Goal: Transaction & Acquisition: Purchase product/service

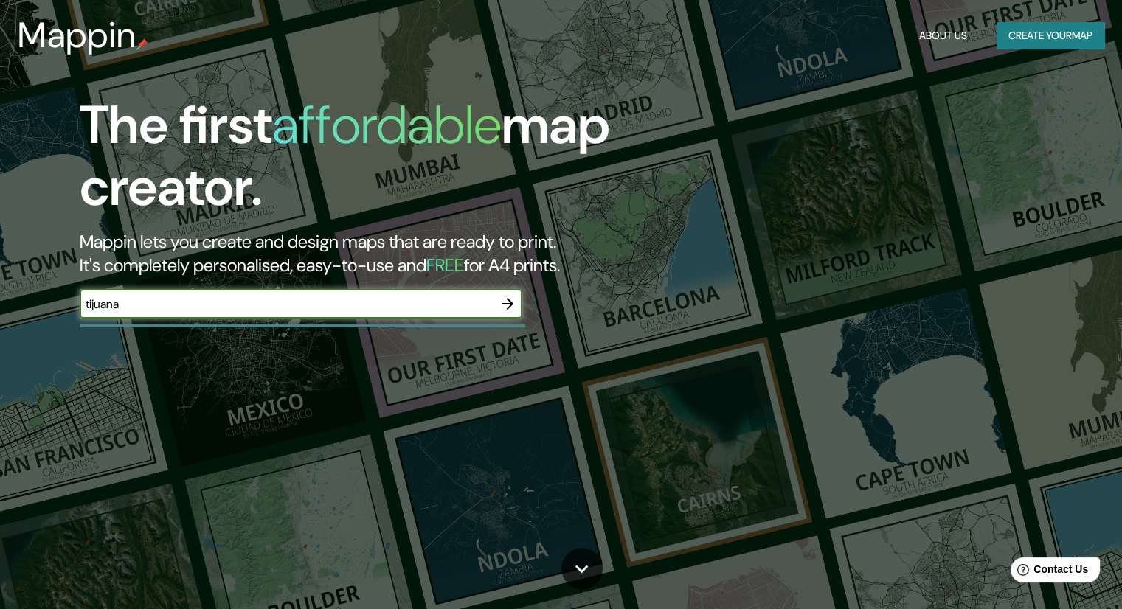
type input "tijuana"
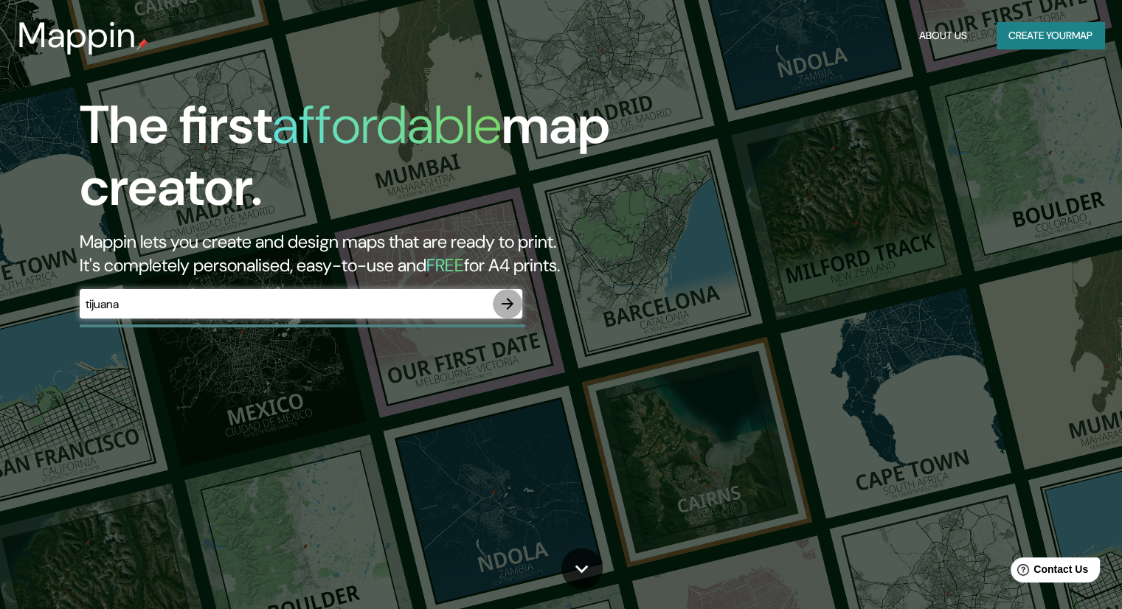
click at [505, 303] on icon "button" at bounding box center [508, 304] width 12 height 12
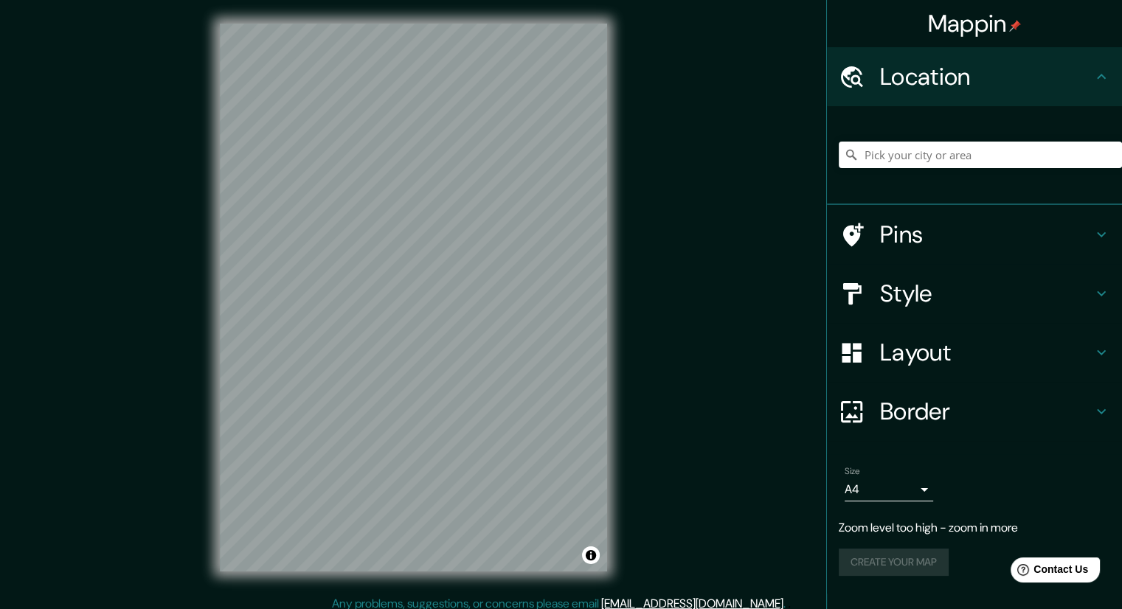
click at [777, 366] on div "Mappin Location Pins Style Layout Border Choose a border. Hint : you can make l…" at bounding box center [561, 309] width 1122 height 619
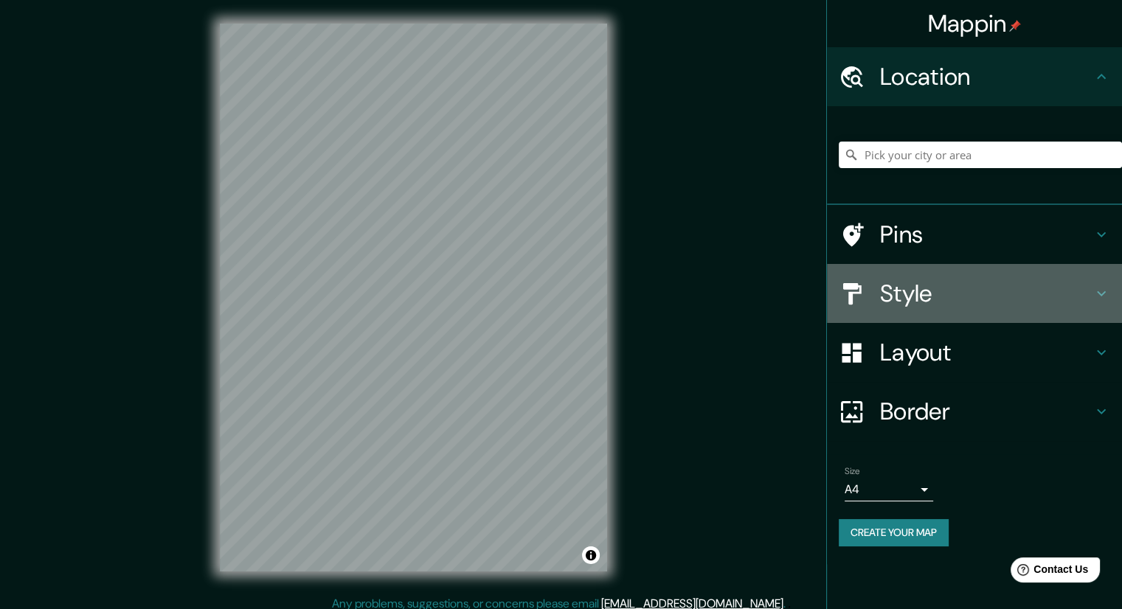
click at [923, 275] on div "Style" at bounding box center [974, 293] width 295 height 59
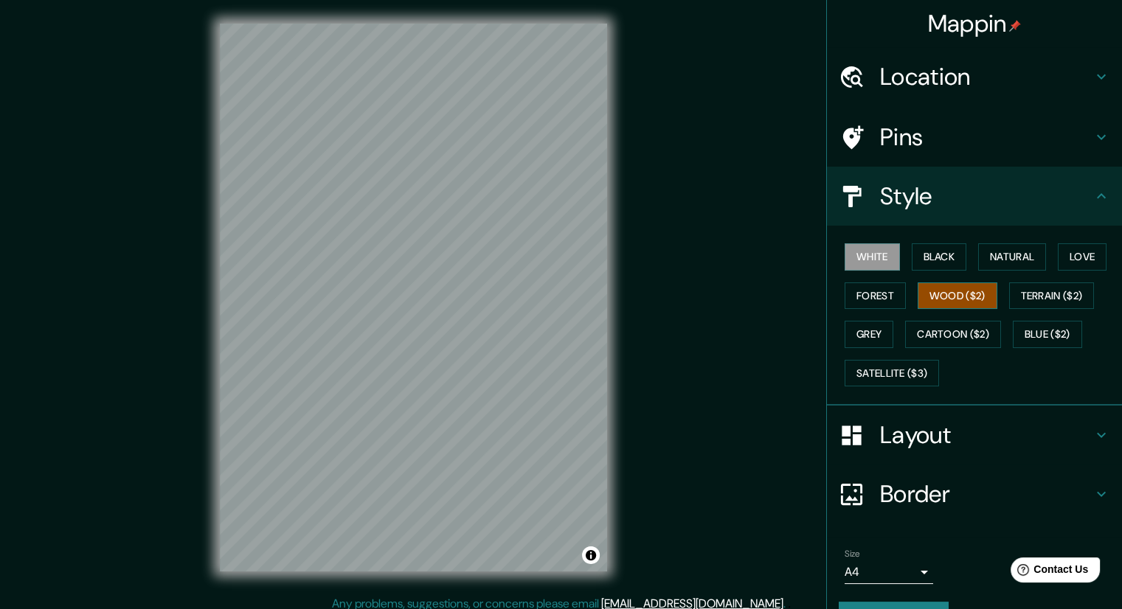
click at [953, 297] on button "Wood ($2)" at bounding box center [958, 296] width 80 height 27
click at [994, 248] on button "Natural" at bounding box center [1012, 256] width 68 height 27
click at [930, 432] on h4 "Layout" at bounding box center [986, 436] width 212 height 30
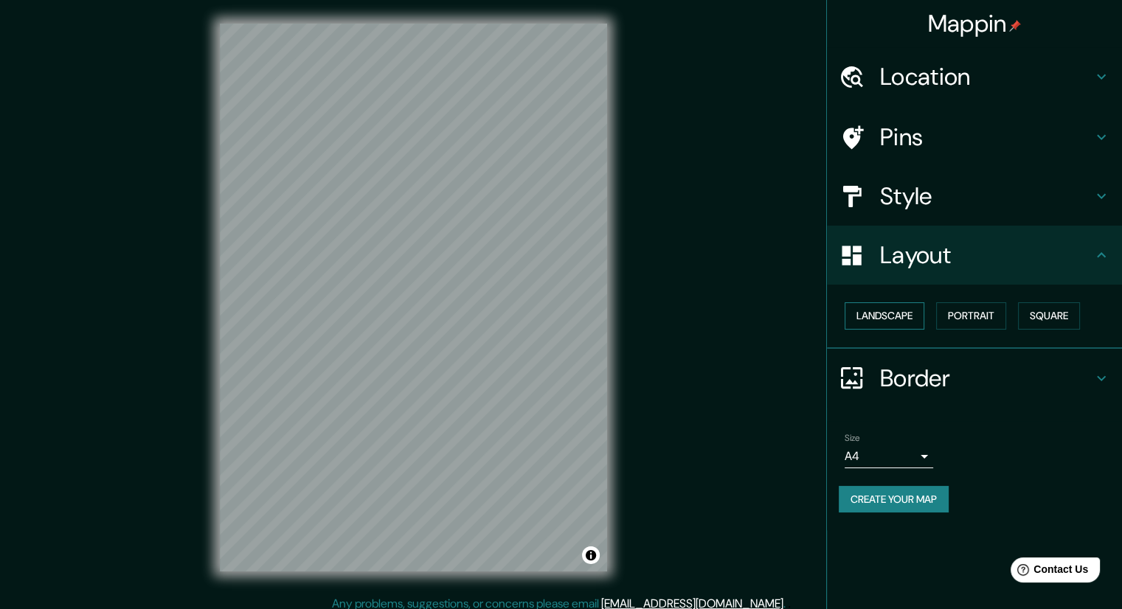
click at [894, 311] on button "Landscape" at bounding box center [885, 315] width 80 height 27
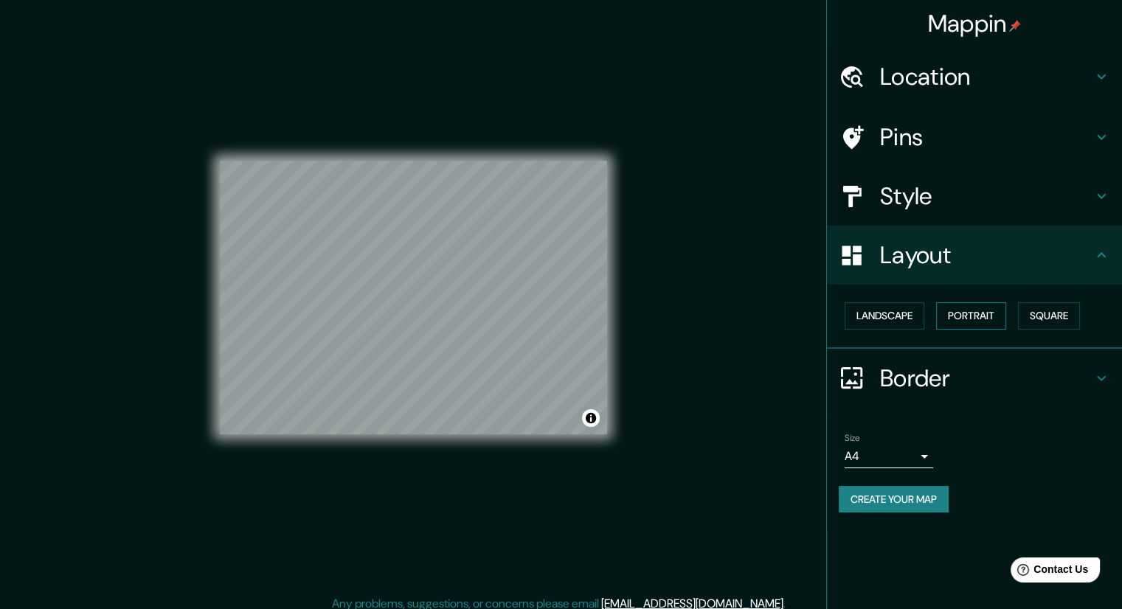
click at [978, 314] on button "Portrait" at bounding box center [971, 315] width 70 height 27
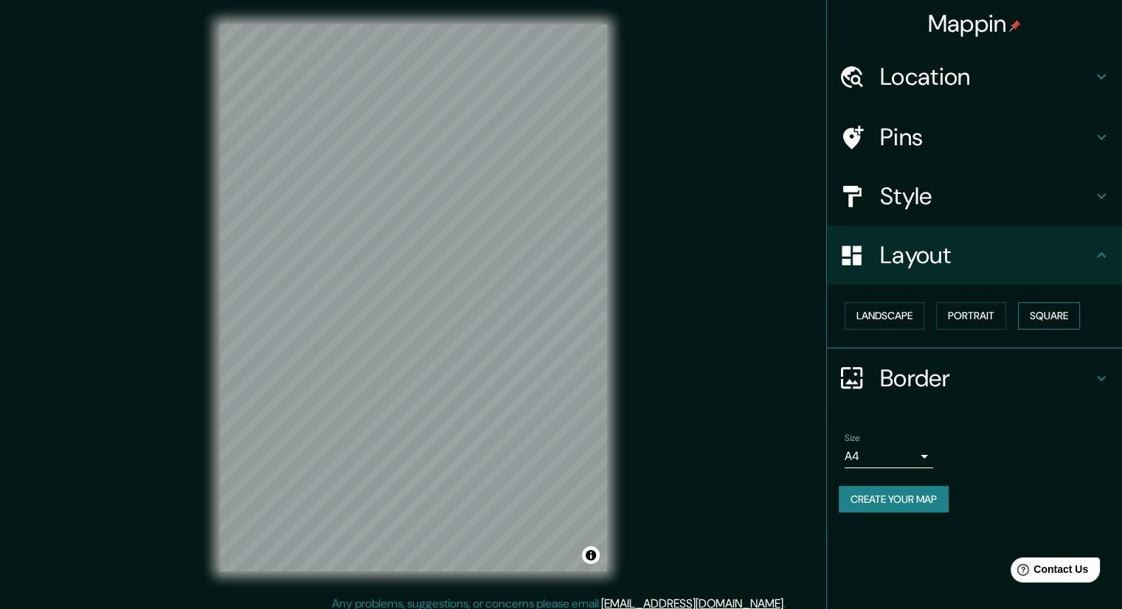
click at [1039, 314] on button "Square" at bounding box center [1049, 315] width 62 height 27
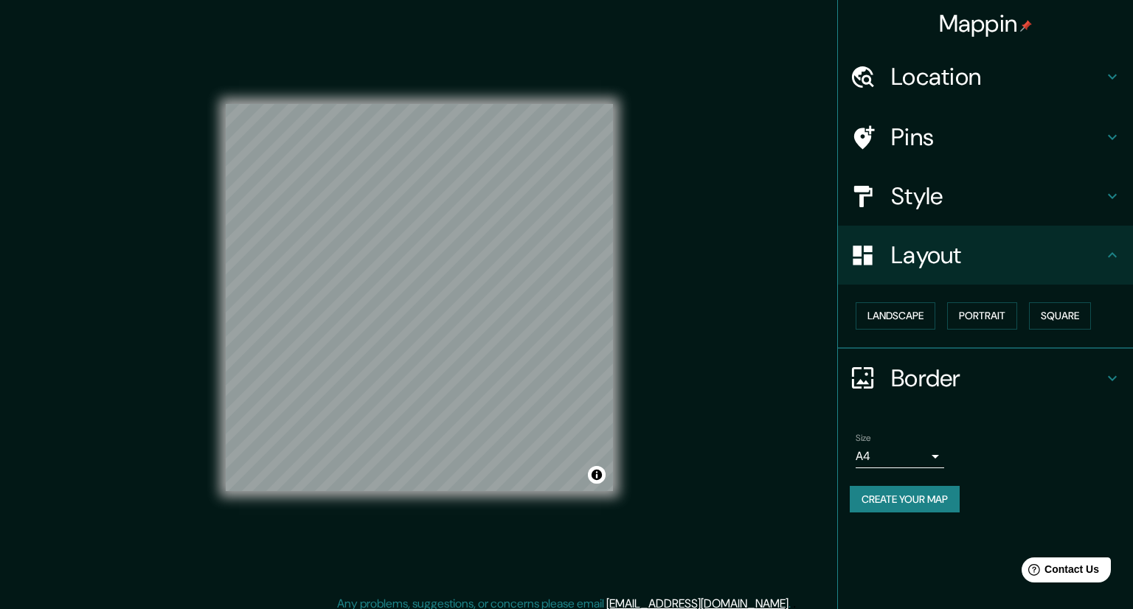
click at [923, 456] on body "Mappin Location Pins Style Layout Landscape Portrait Square Border Choose a bor…" at bounding box center [566, 304] width 1133 height 609
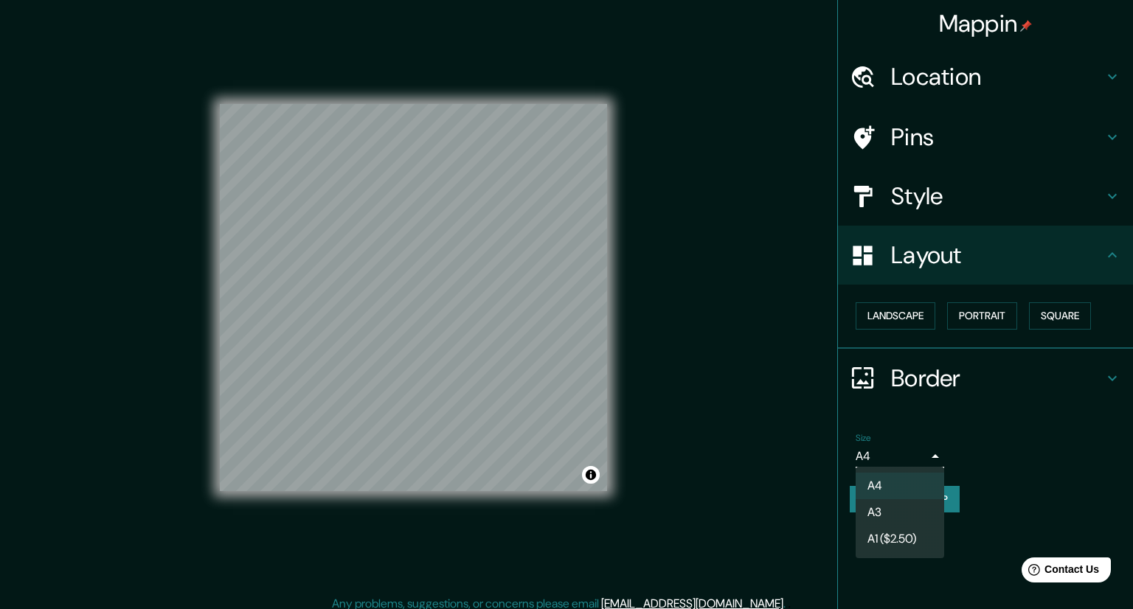
click at [914, 505] on li "A3" at bounding box center [900, 512] width 89 height 27
type input "a4"
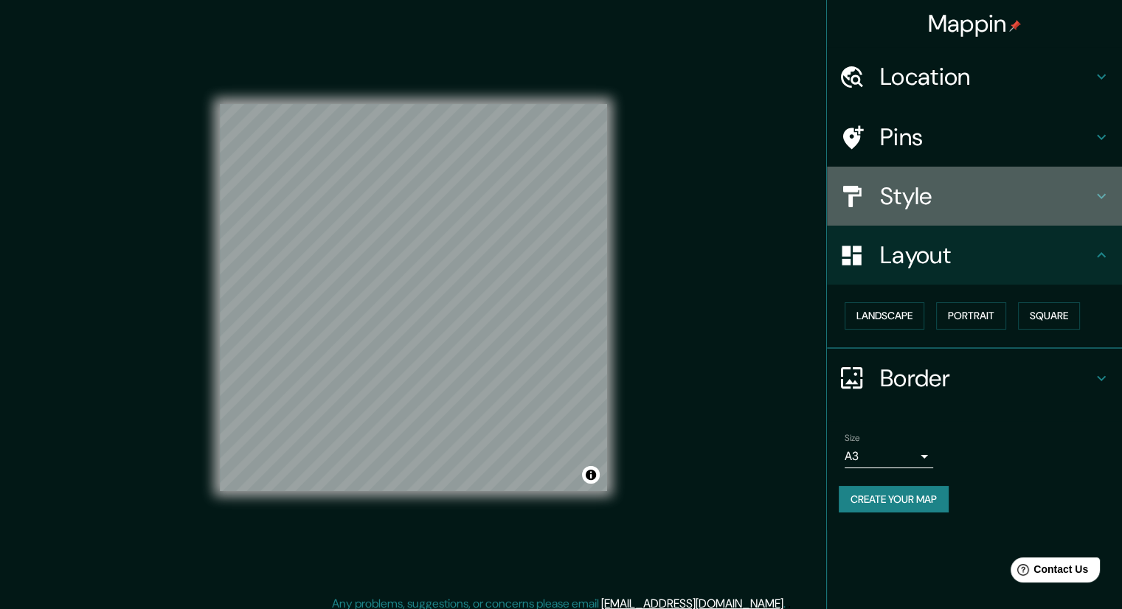
click at [920, 191] on h4 "Style" at bounding box center [986, 196] width 212 height 30
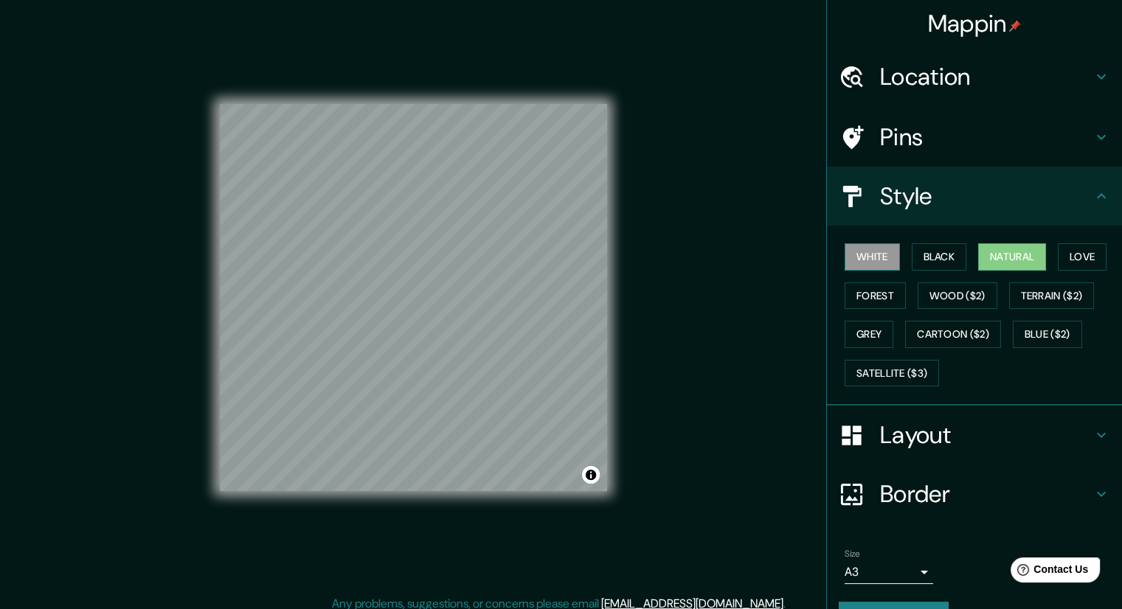
click at [858, 260] on button "White" at bounding box center [872, 256] width 55 height 27
click at [916, 255] on button "Black" at bounding box center [939, 256] width 55 height 27
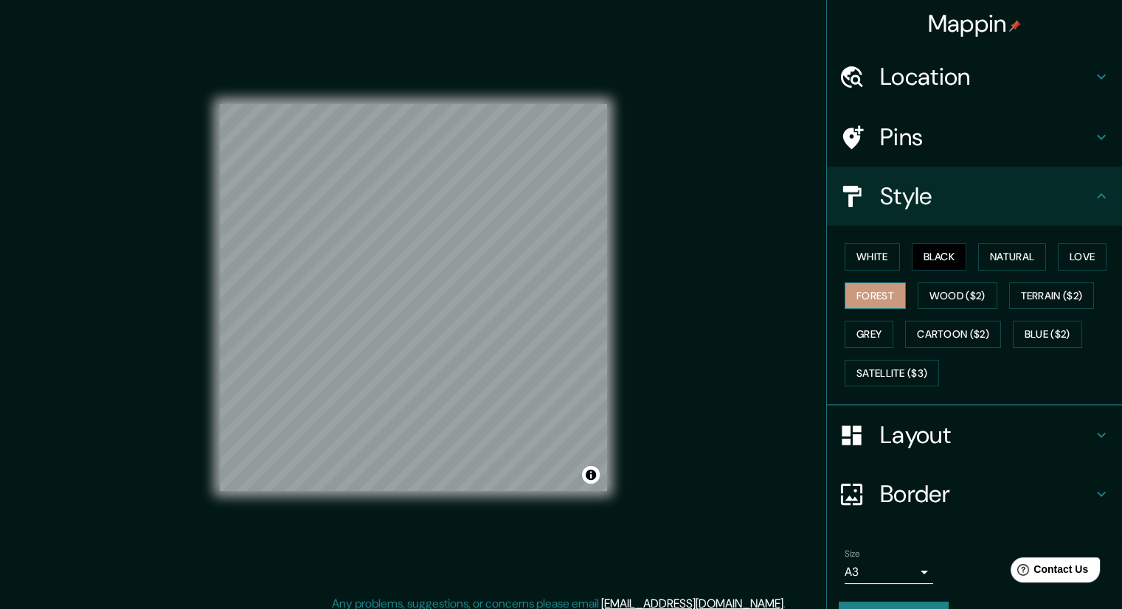
click at [856, 296] on button "Forest" at bounding box center [875, 296] width 61 height 27
click at [935, 291] on button "Wood ($2)" at bounding box center [958, 296] width 80 height 27
